Goal: Task Accomplishment & Management: Complete application form

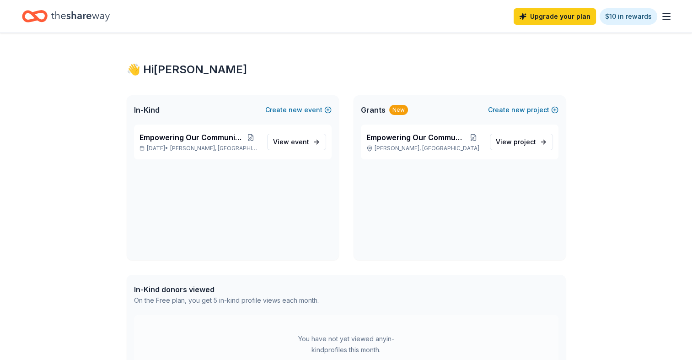
click at [664, 19] on line "button" at bounding box center [666, 19] width 7 height 0
click at [227, 156] on div "Empowering Our Community [DATE] • [GEOGRAPHIC_DATA], [GEOGRAPHIC_DATA] View eve…" at bounding box center [233, 141] width 198 height 35
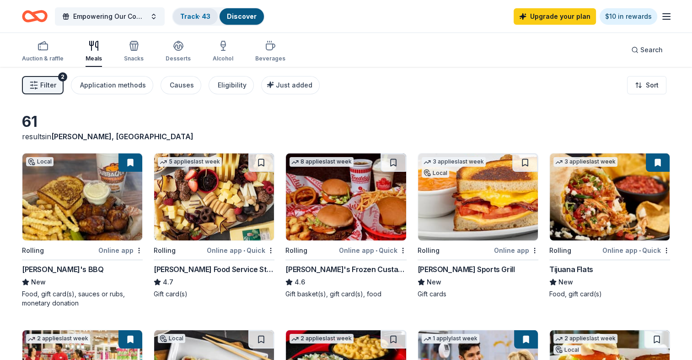
click at [199, 17] on link "Track · 43" at bounding box center [195, 16] width 30 height 8
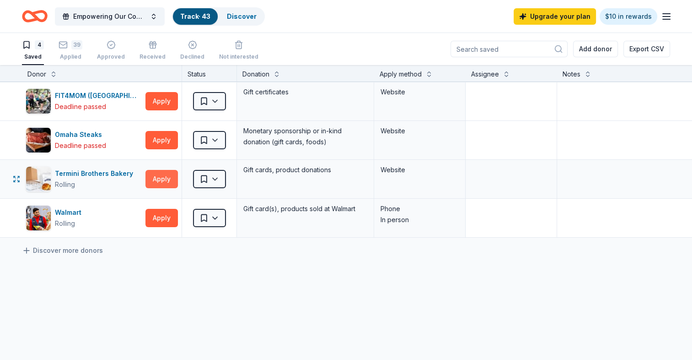
click at [164, 179] on button "Apply" at bounding box center [161, 179] width 32 height 18
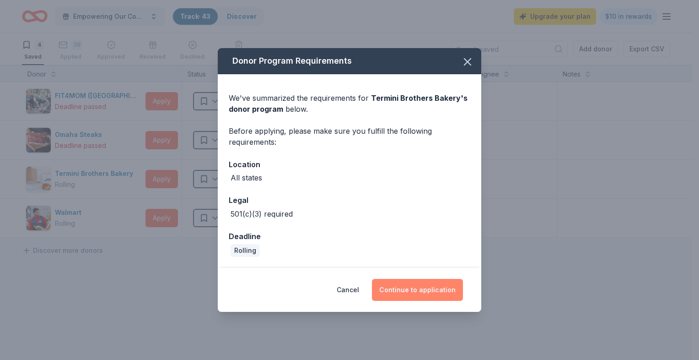
click at [403, 297] on button "Continue to application" at bounding box center [417, 290] width 91 height 22
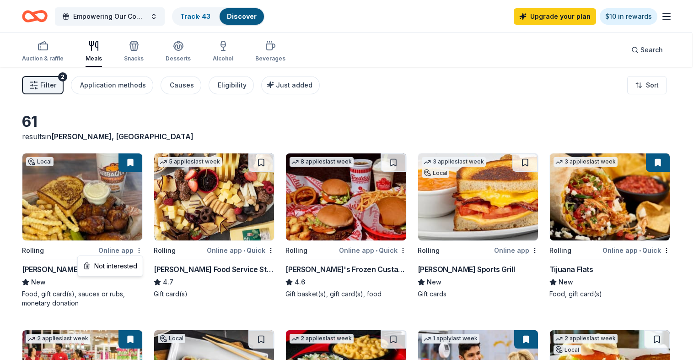
click at [137, 251] on html "Empowering Our Community Track · 43 Discover Upgrade your plan $10 in rewards A…" at bounding box center [349, 180] width 699 height 360
click at [124, 247] on html "Empowering Our Community Track · 43 Discover Upgrade your plan $10 in rewards A…" at bounding box center [349, 180] width 699 height 360
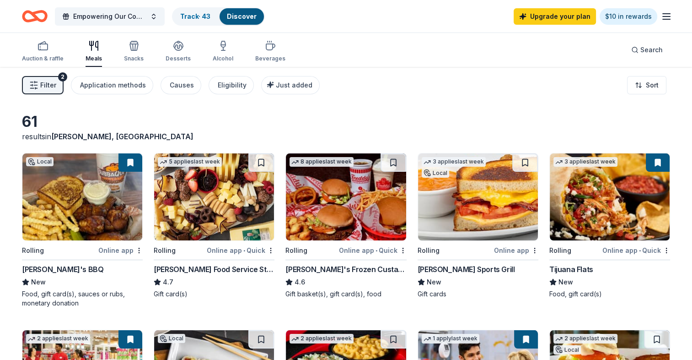
click at [257, 249] on div "Online app • Quick" at bounding box center [241, 249] width 68 height 11
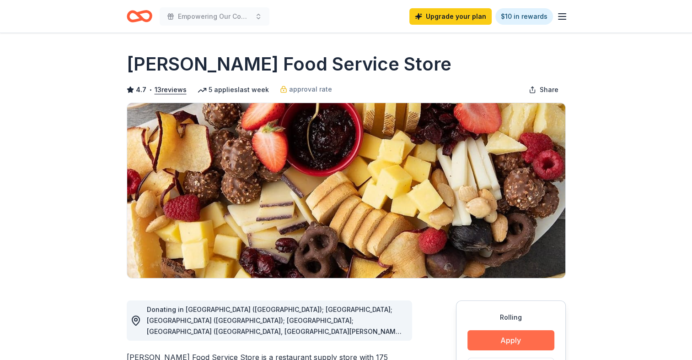
click at [500, 336] on button "Apply" at bounding box center [510, 340] width 87 height 20
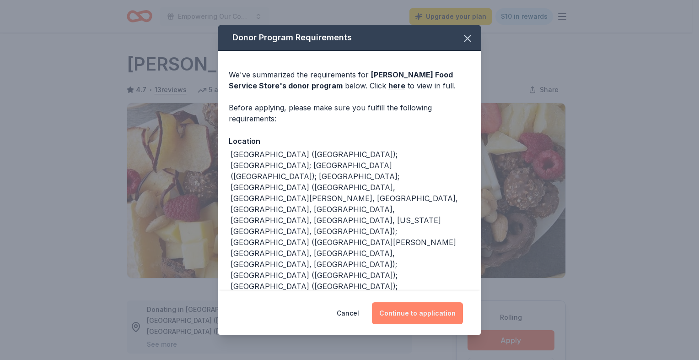
click at [428, 318] on button "Continue to application" at bounding box center [417, 313] width 91 height 22
